Goal: Register for event/course

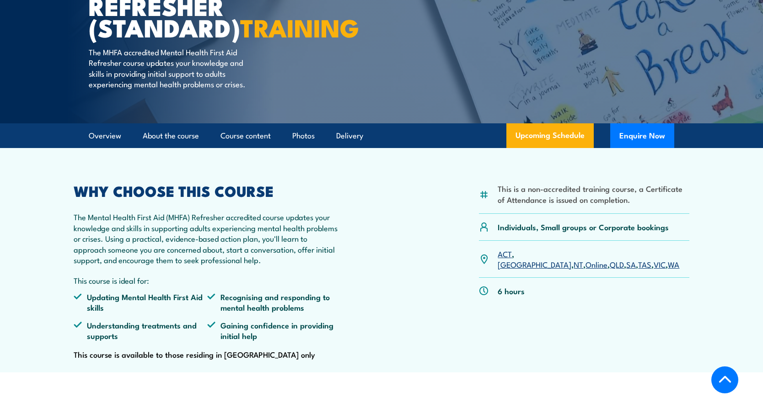
scroll to position [165, 0]
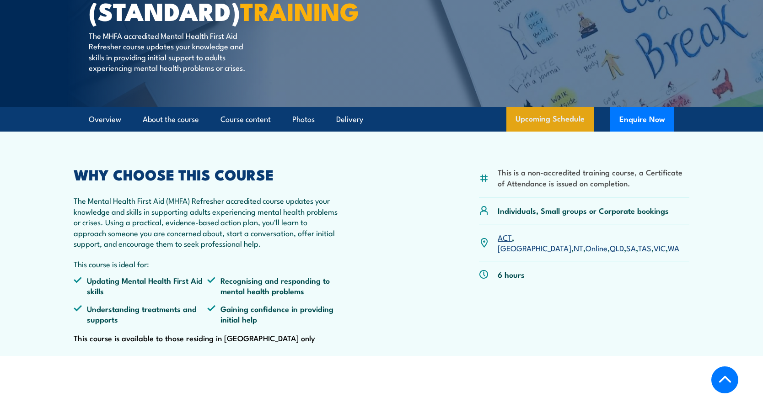
click at [556, 132] on link "Upcoming Schedule" at bounding box center [549, 119] width 87 height 25
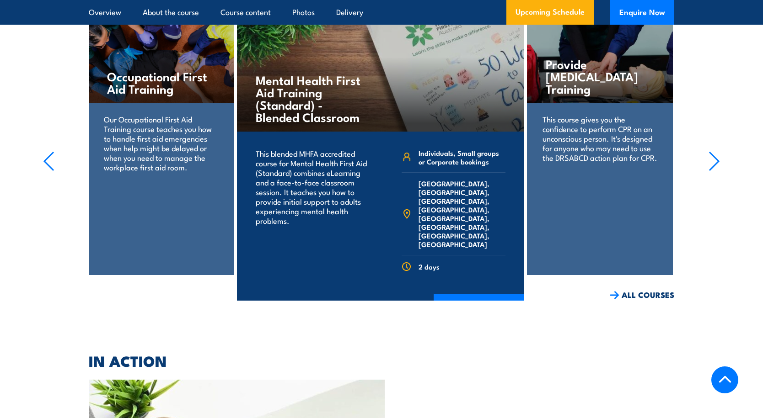
scroll to position [1974, 0]
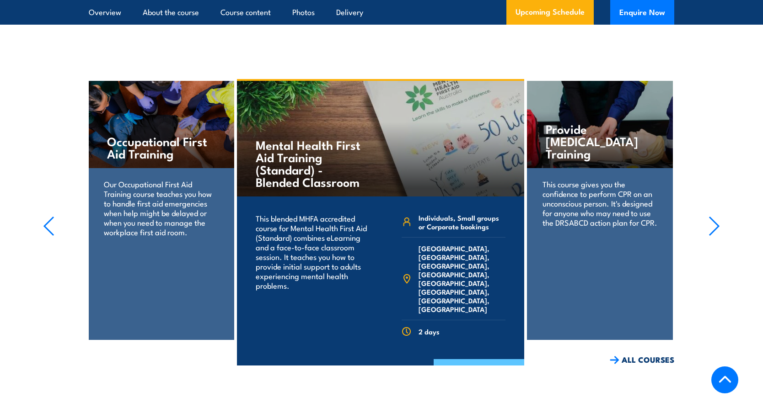
click at [476, 360] on link "COURSE DETAILS" at bounding box center [478, 371] width 91 height 24
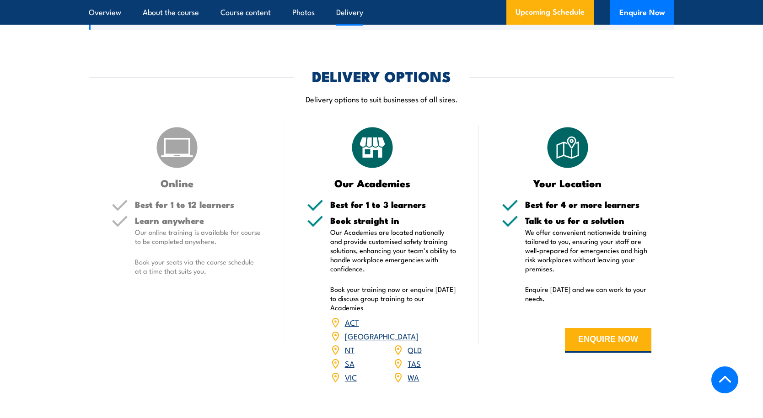
scroll to position [1426, 0]
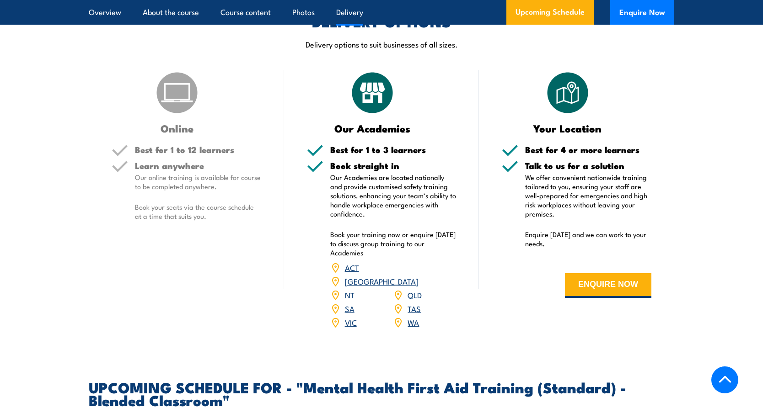
click at [415, 287] on link "[GEOGRAPHIC_DATA]" at bounding box center [382, 281] width 74 height 11
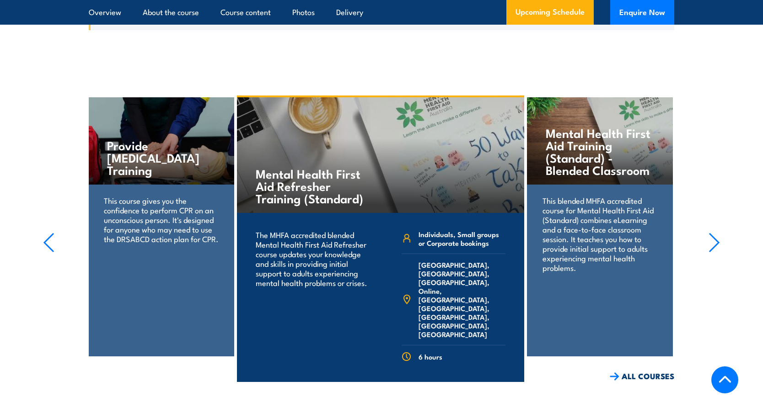
scroll to position [2034, 0]
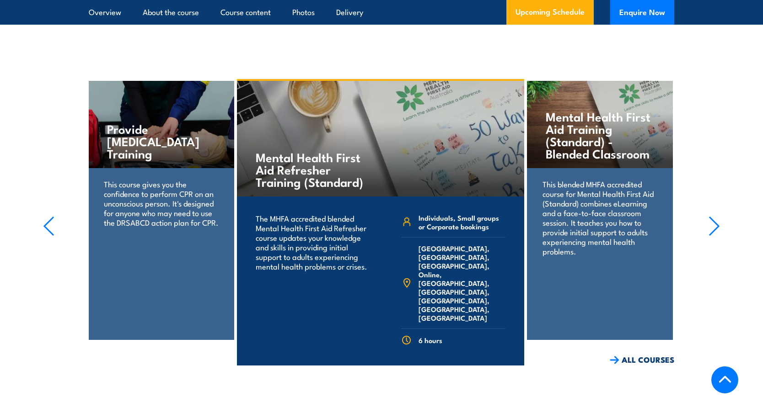
click at [481, 368] on link "COURSE DETAILS" at bounding box center [478, 380] width 91 height 24
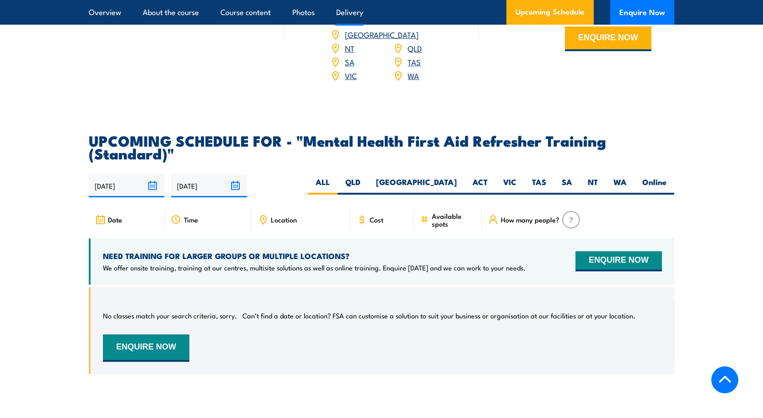
scroll to position [1646, 0]
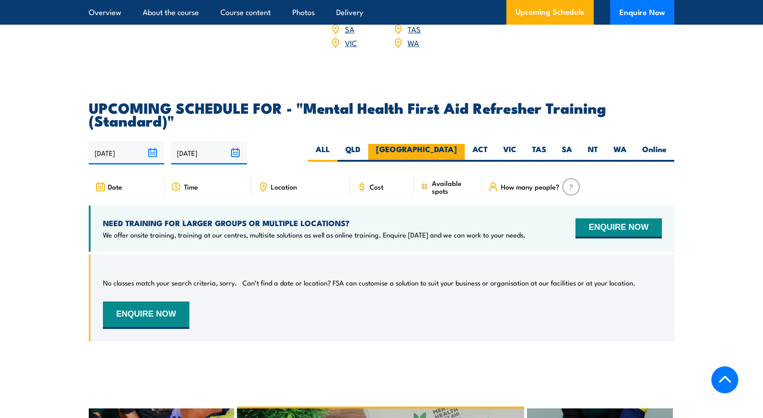
click at [453, 160] on label "[GEOGRAPHIC_DATA]" at bounding box center [416, 153] width 96 height 18
click at [457, 150] on input "[GEOGRAPHIC_DATA]" at bounding box center [460, 147] width 6 height 6
radio input "true"
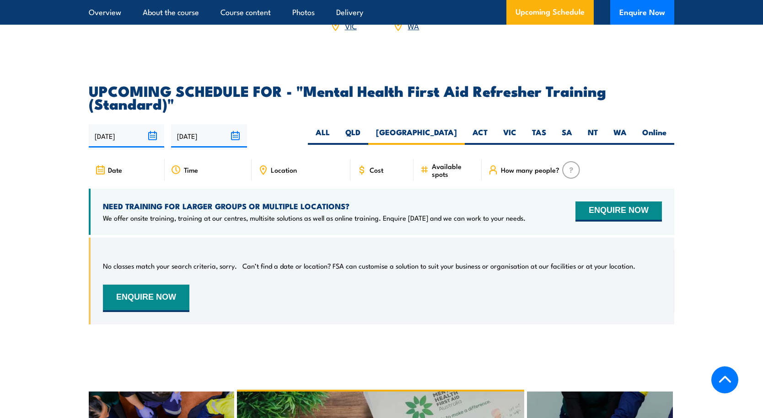
scroll to position [1645, 0]
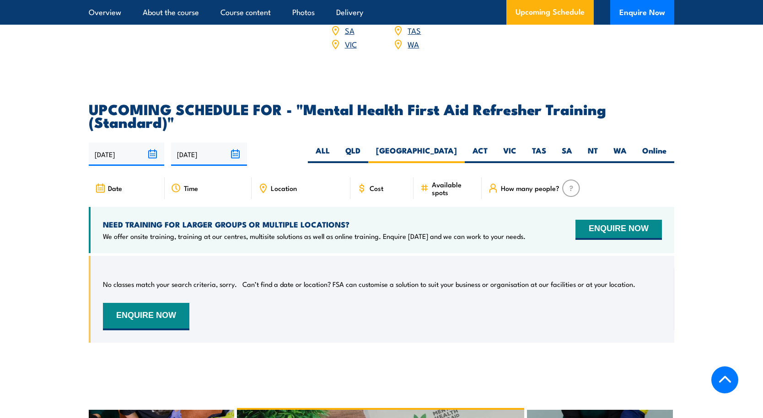
click at [127, 161] on input "[DATE]" at bounding box center [126, 154] width 75 height 23
click at [298, 331] on div "No classes match your search criteria, sorry. Can’t find a date or location? FS…" at bounding box center [382, 299] width 559 height 62
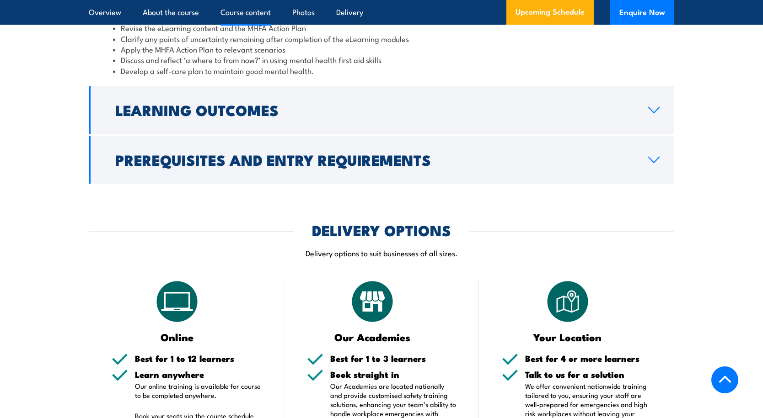
scroll to position [1096, 0]
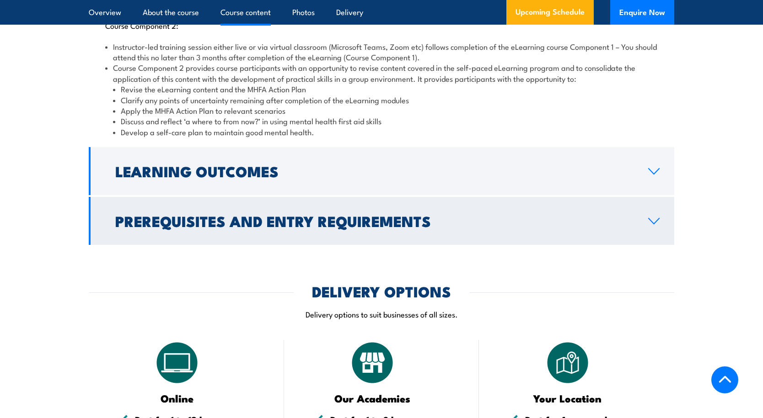
click at [655, 225] on icon at bounding box center [653, 221] width 12 height 7
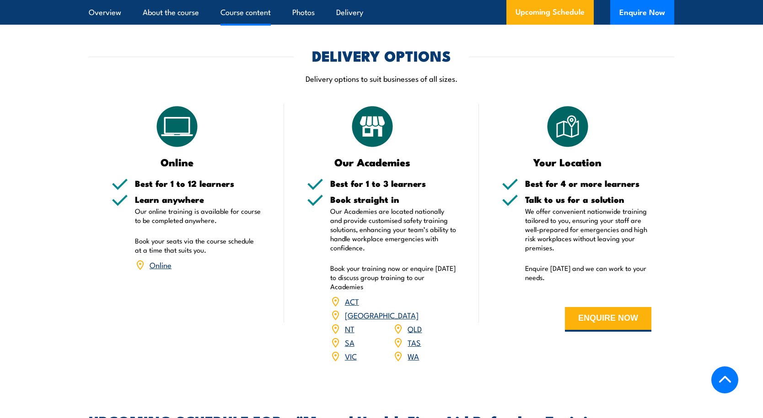
scroll to position [924, 0]
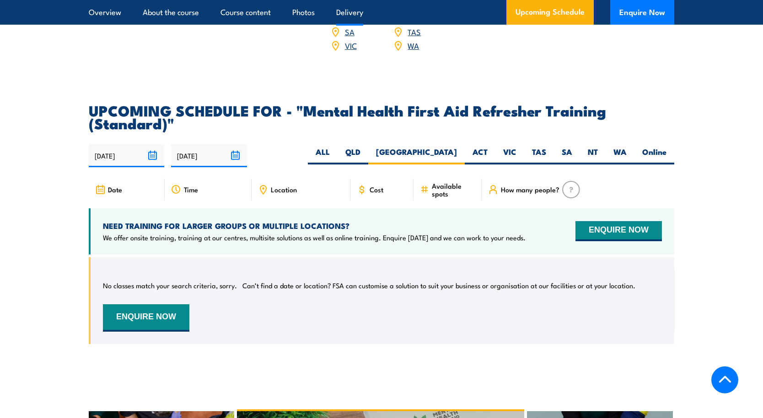
scroll to position [1646, 0]
